Goal: Find specific page/section: Find specific page/section

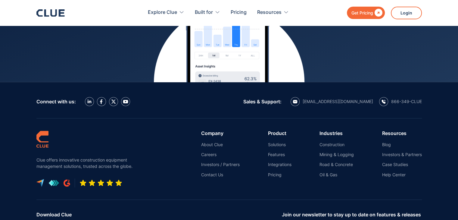
scroll to position [2719, 0]
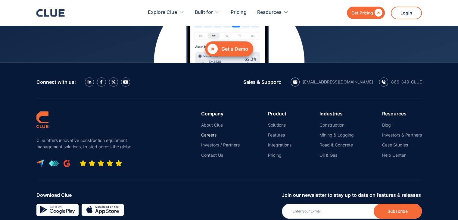
click at [206, 132] on link "Careers" at bounding box center [220, 134] width 39 height 5
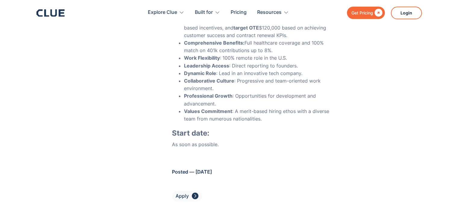
scroll to position [592, 0]
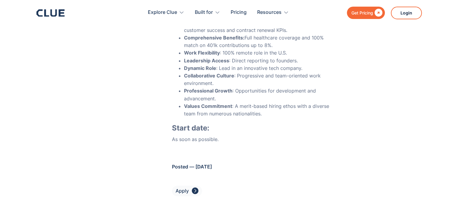
click at [194, 189] on div "" at bounding box center [195, 191] width 7 height 8
